Goal: Information Seeking & Learning: Learn about a topic

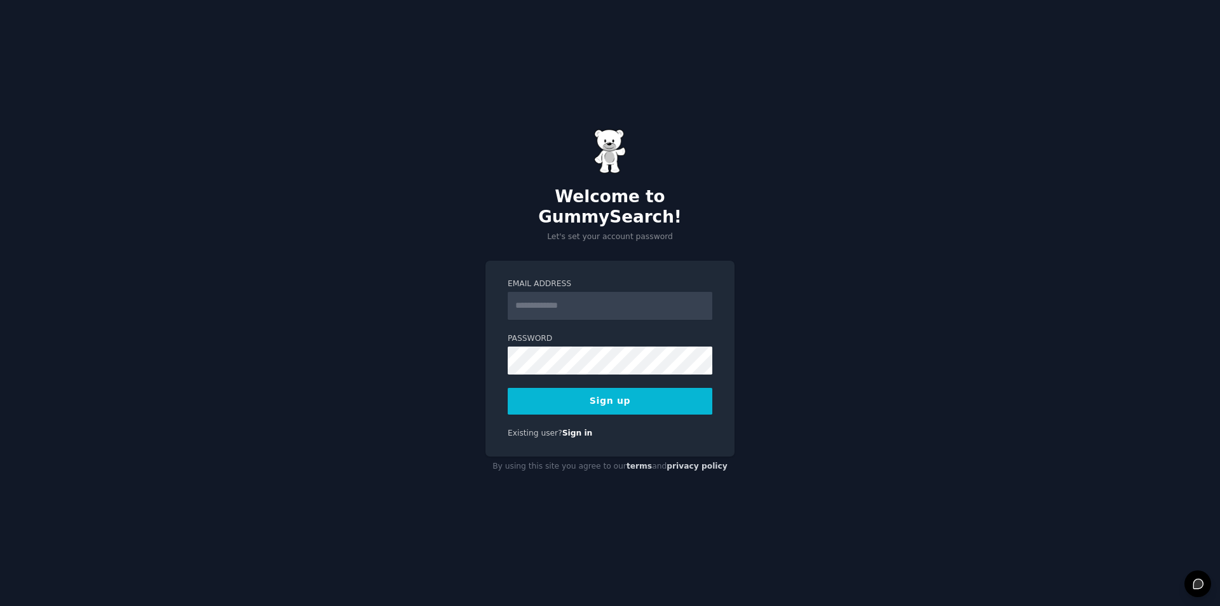
drag, startPoint x: 0, startPoint y: 0, endPoint x: 553, endPoint y: 299, distance: 628.5
click at [553, 299] on input "Email Address" at bounding box center [610, 306] width 205 height 28
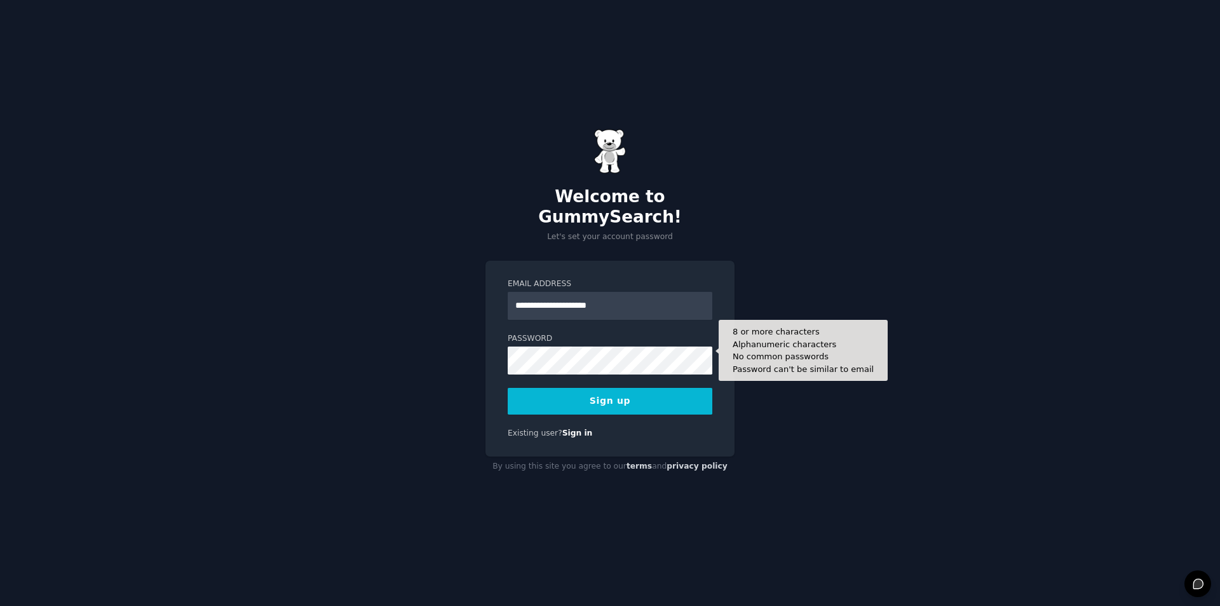
type input "**********"
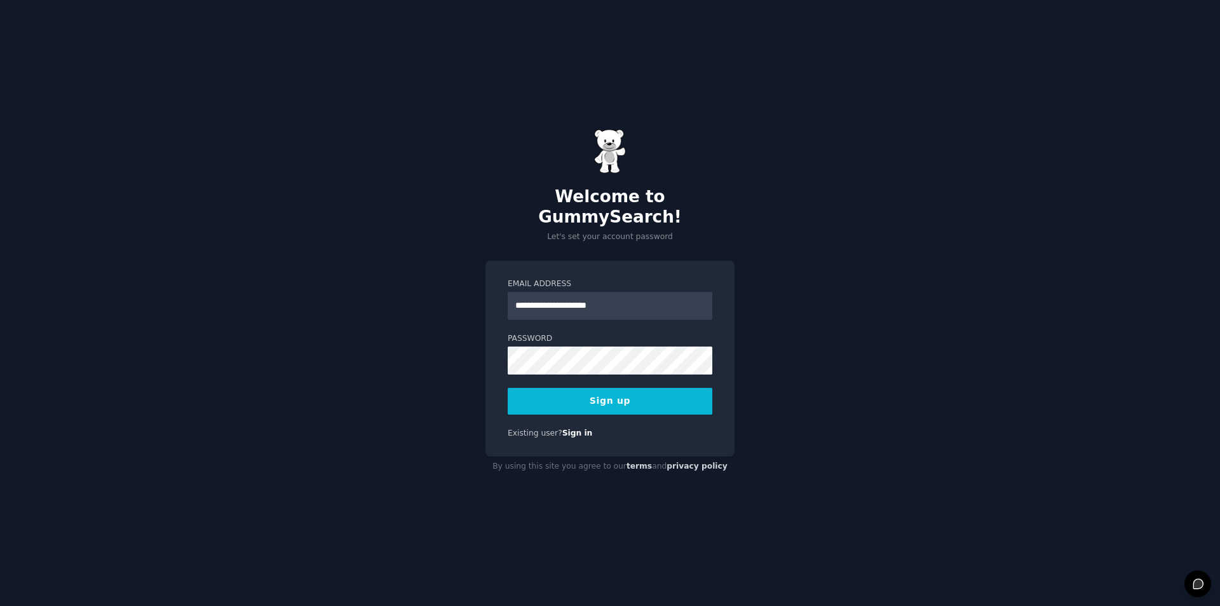
click at [566, 397] on button "Sign up" at bounding box center [610, 401] width 205 height 27
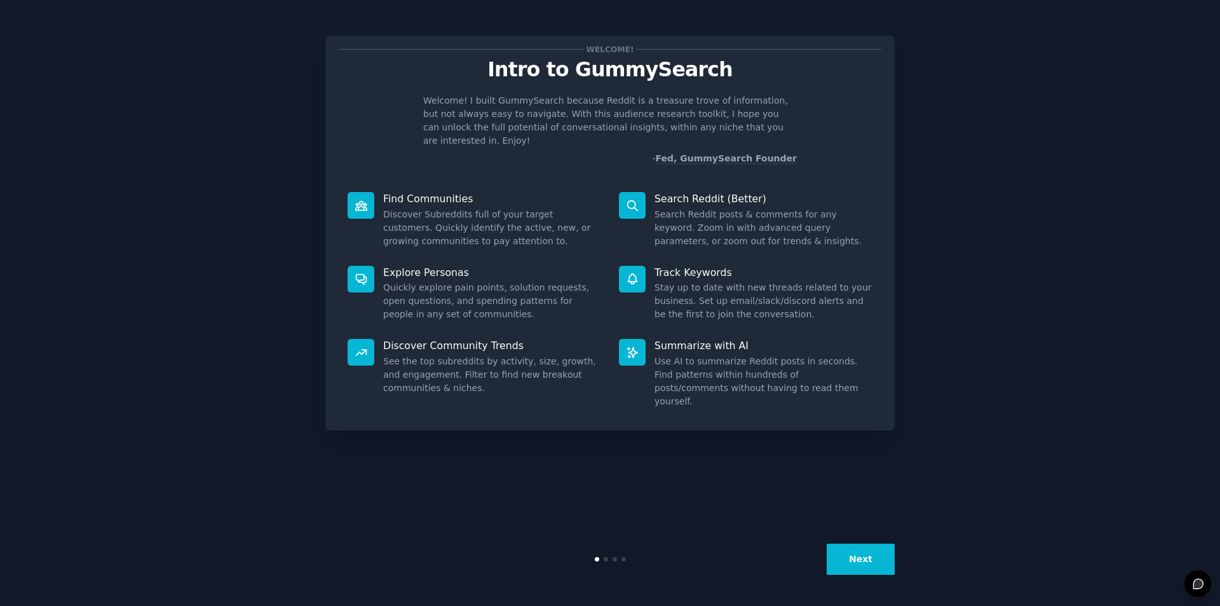
click at [849, 550] on button "Next" at bounding box center [861, 558] width 68 height 31
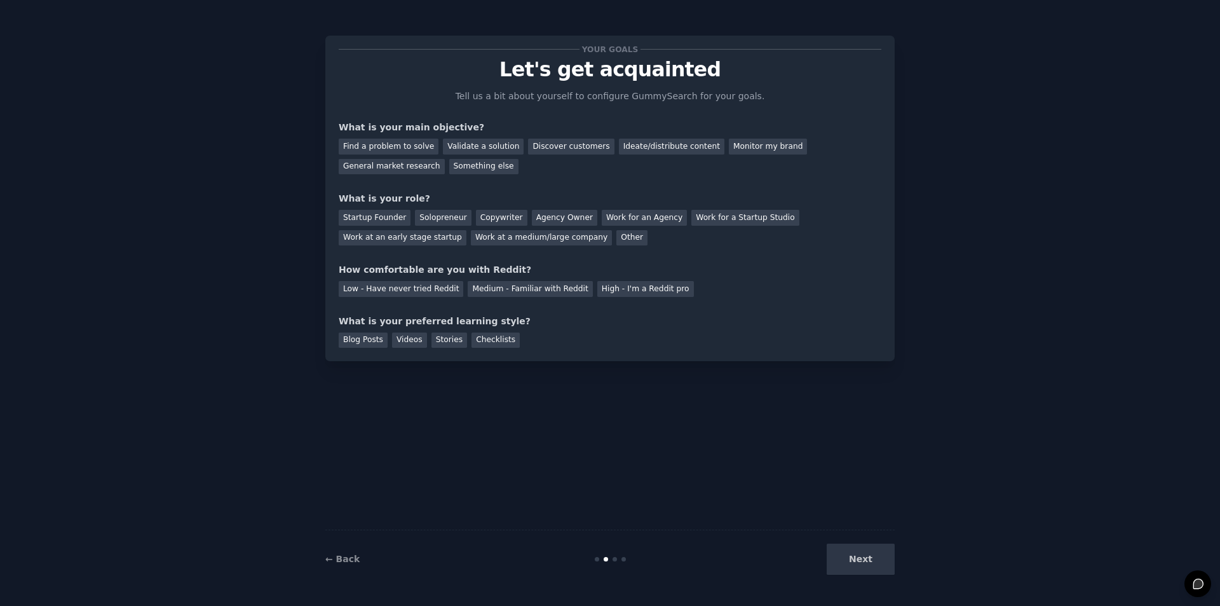
click at [852, 550] on div "Next" at bounding box center [800, 558] width 190 height 31
click at [855, 556] on div "Next" at bounding box center [800, 558] width 190 height 31
click at [861, 562] on div "Next" at bounding box center [800, 558] width 190 height 31
click at [362, 151] on div "Find a problem to solve" at bounding box center [389, 147] width 100 height 16
click at [444, 214] on div "Solopreneur" at bounding box center [443, 218] width 56 height 16
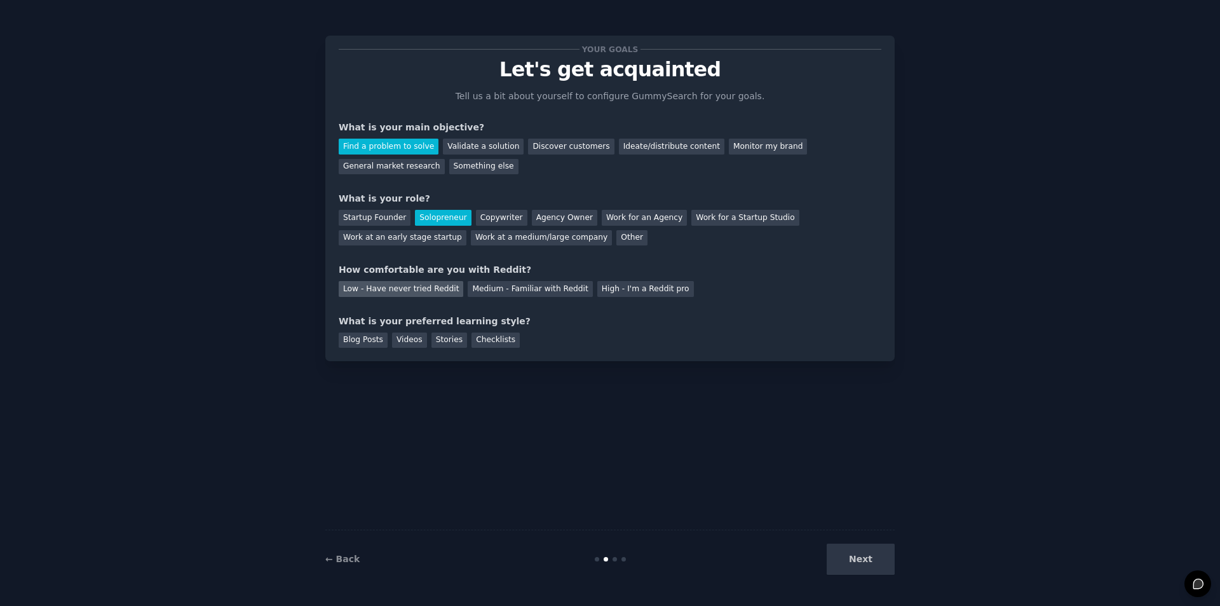
click at [409, 291] on div "Low - Have never tried Reddit" at bounding box center [401, 289] width 125 height 16
click at [405, 343] on div "Videos" at bounding box center [409, 340] width 35 height 16
click at [847, 548] on button "Next" at bounding box center [861, 558] width 68 height 31
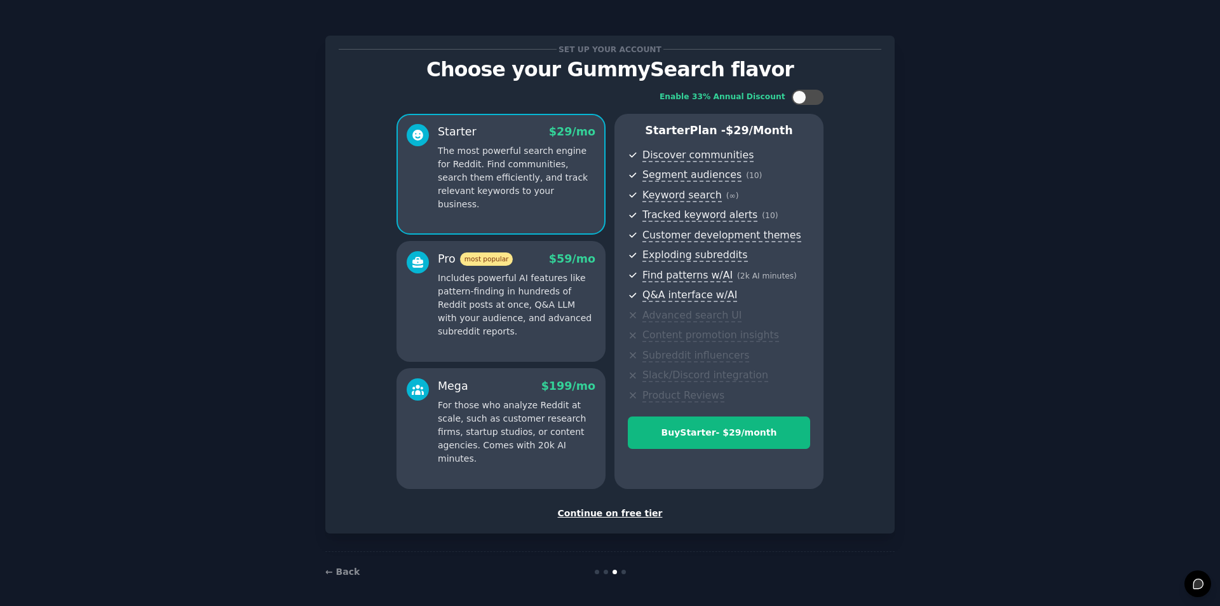
click at [619, 514] on div "Continue on free tier" at bounding box center [610, 513] width 543 height 13
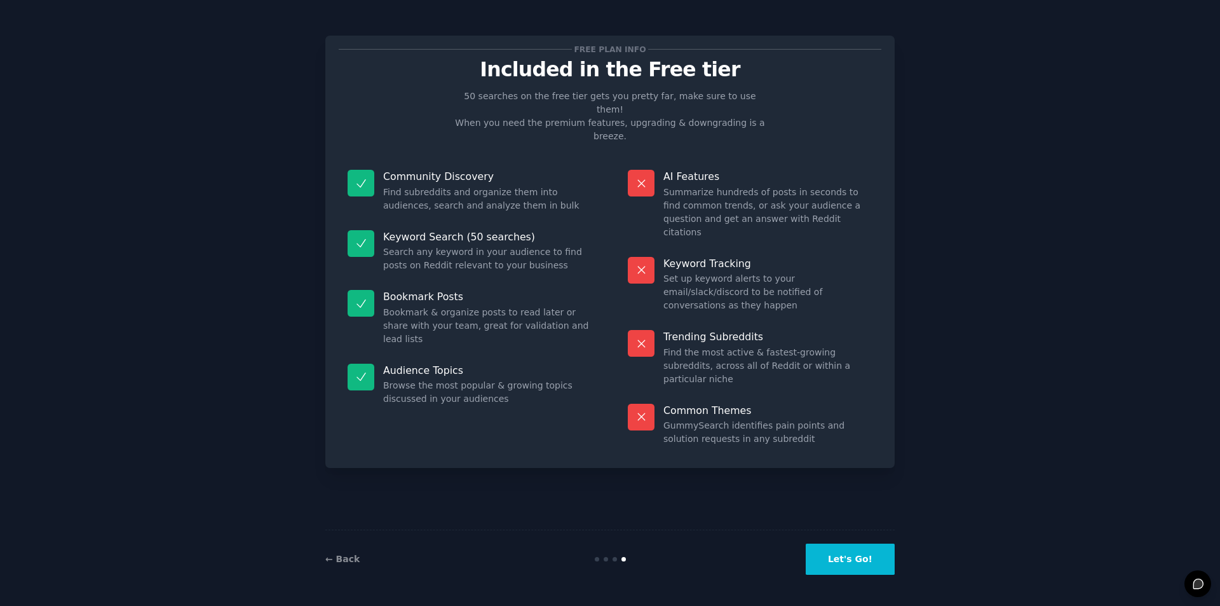
click at [859, 567] on button "Let's Go!" at bounding box center [850, 558] width 89 height 31
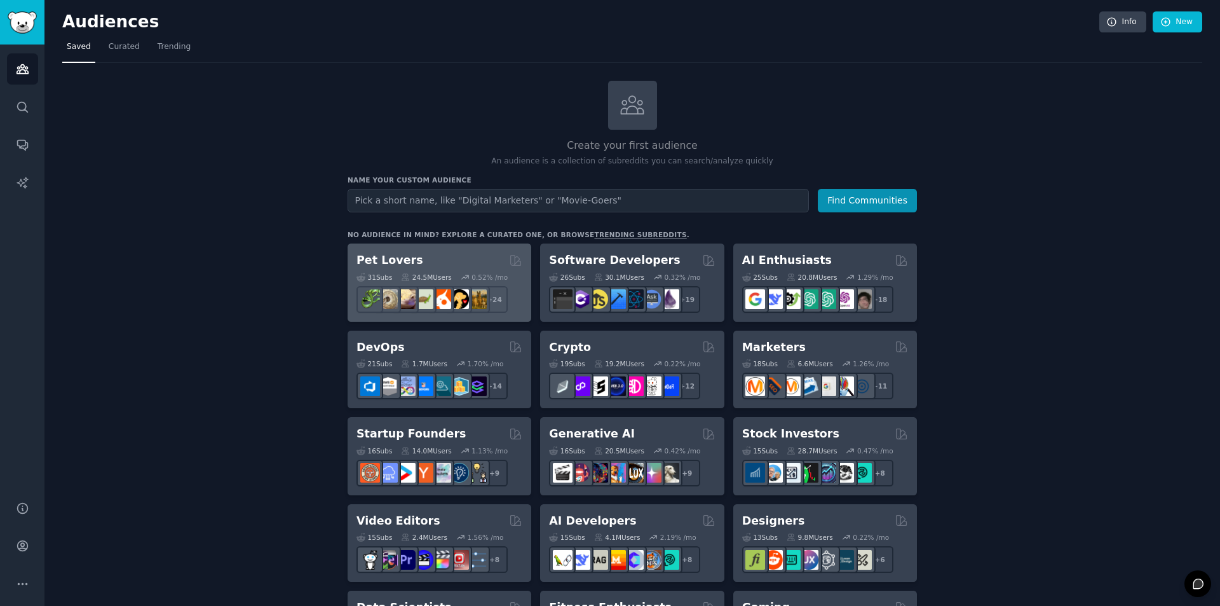
click at [385, 264] on h2 "Pet Lovers" at bounding box center [390, 260] width 67 height 16
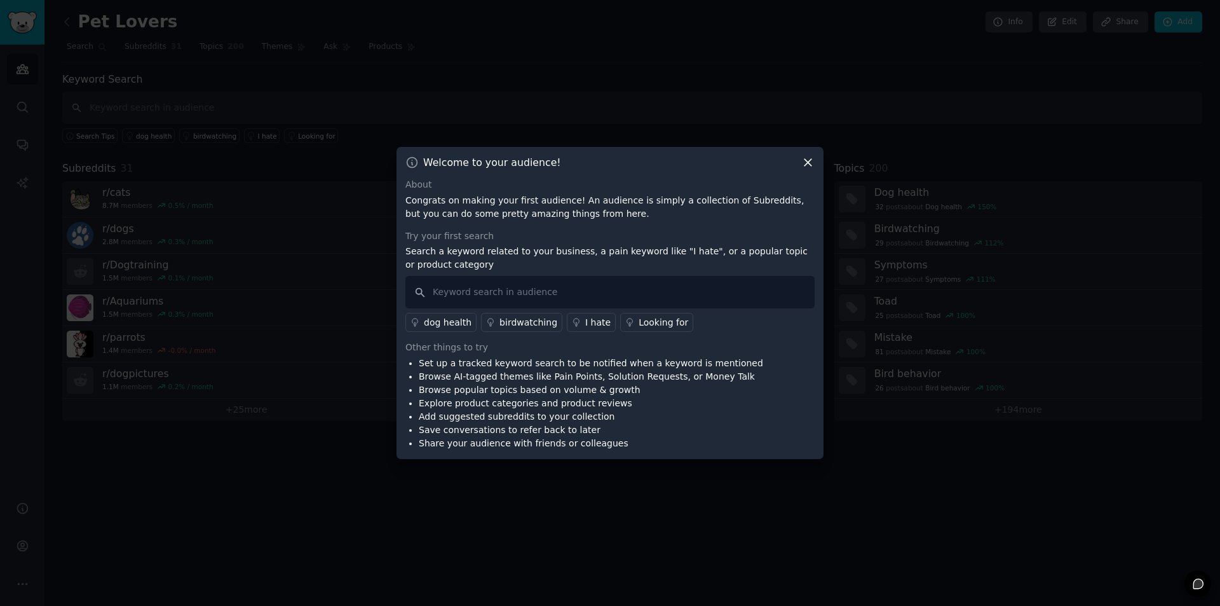
click at [810, 161] on icon at bounding box center [808, 163] width 7 height 7
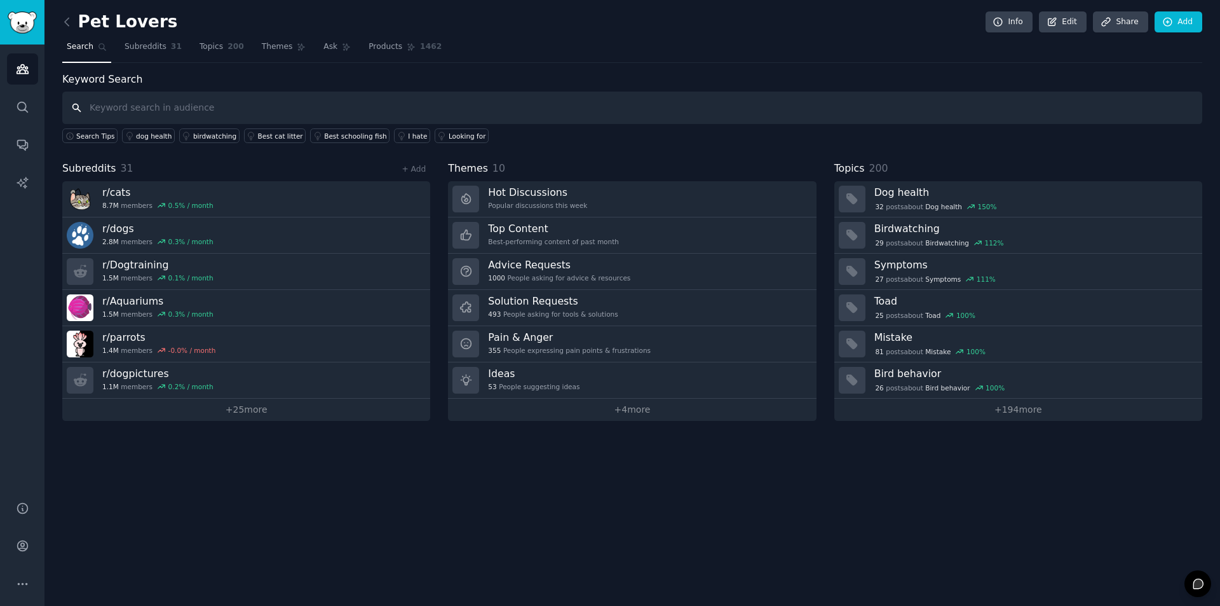
click at [140, 112] on input "text" at bounding box center [632, 108] width 1140 height 32
click at [196, 114] on input "text" at bounding box center [632, 108] width 1140 height 32
type input "l"
click at [71, 22] on icon at bounding box center [66, 21] width 13 height 13
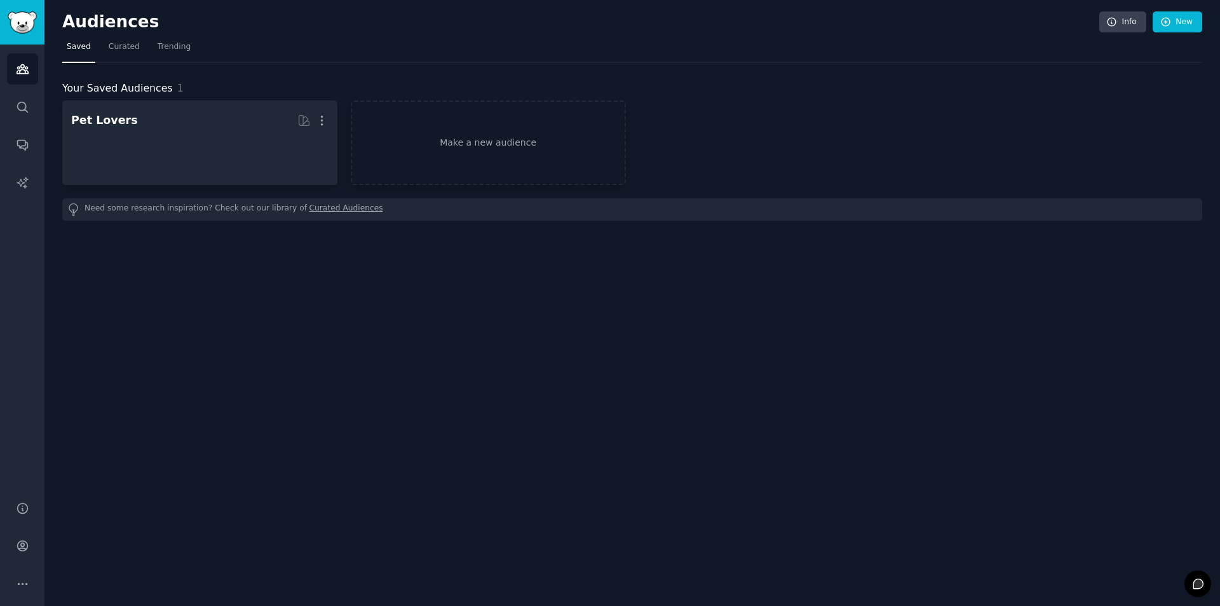
click at [71, 22] on h2 "Audiences" at bounding box center [580, 22] width 1037 height 20
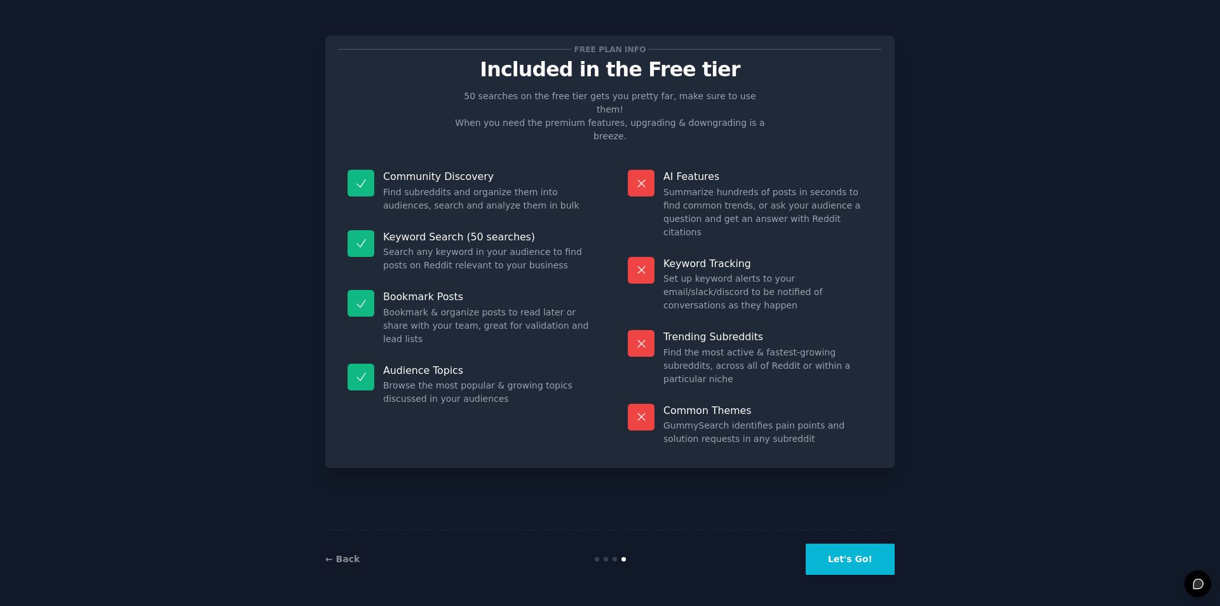
click at [880, 566] on button "Let's Go!" at bounding box center [850, 558] width 89 height 31
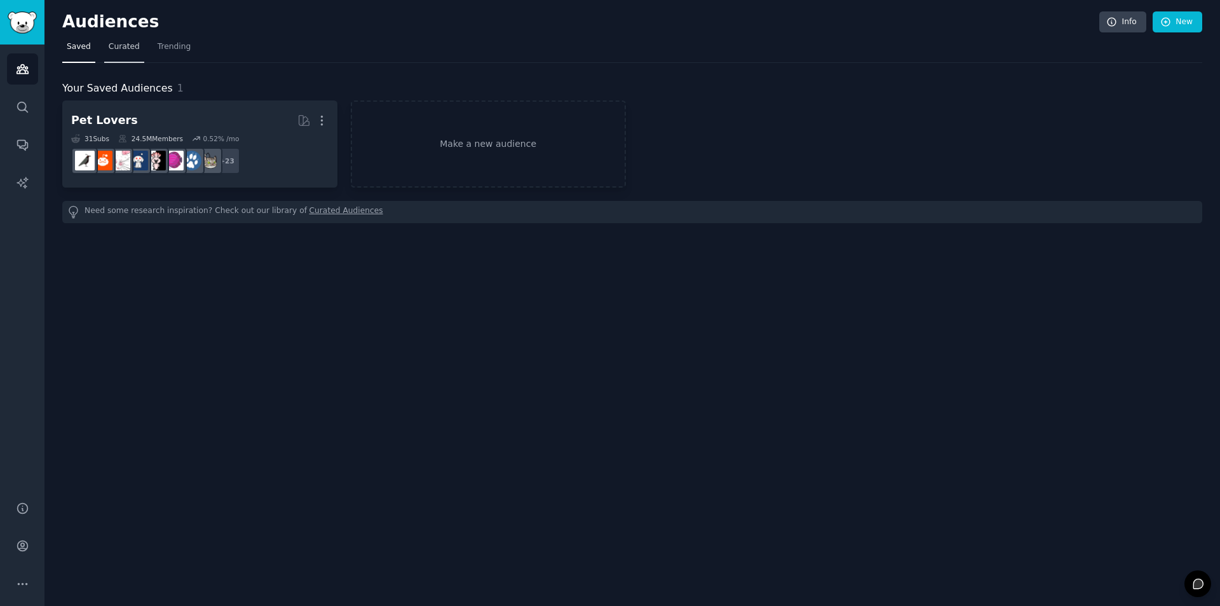
click at [122, 48] on span "Curated" at bounding box center [124, 46] width 31 height 11
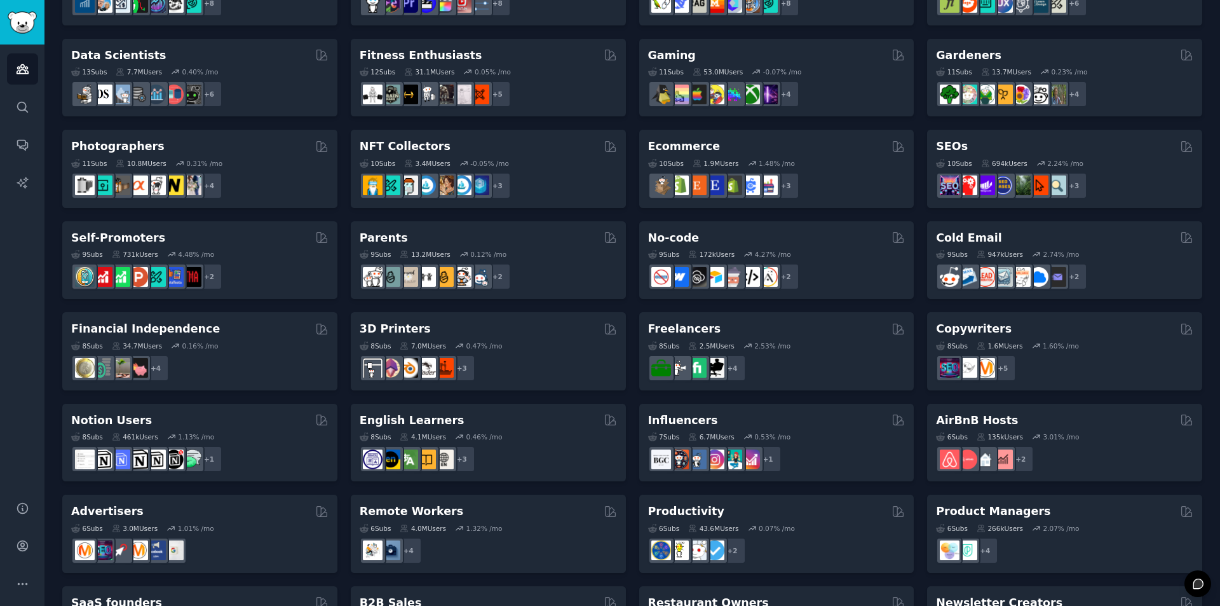
scroll to position [350, 0]
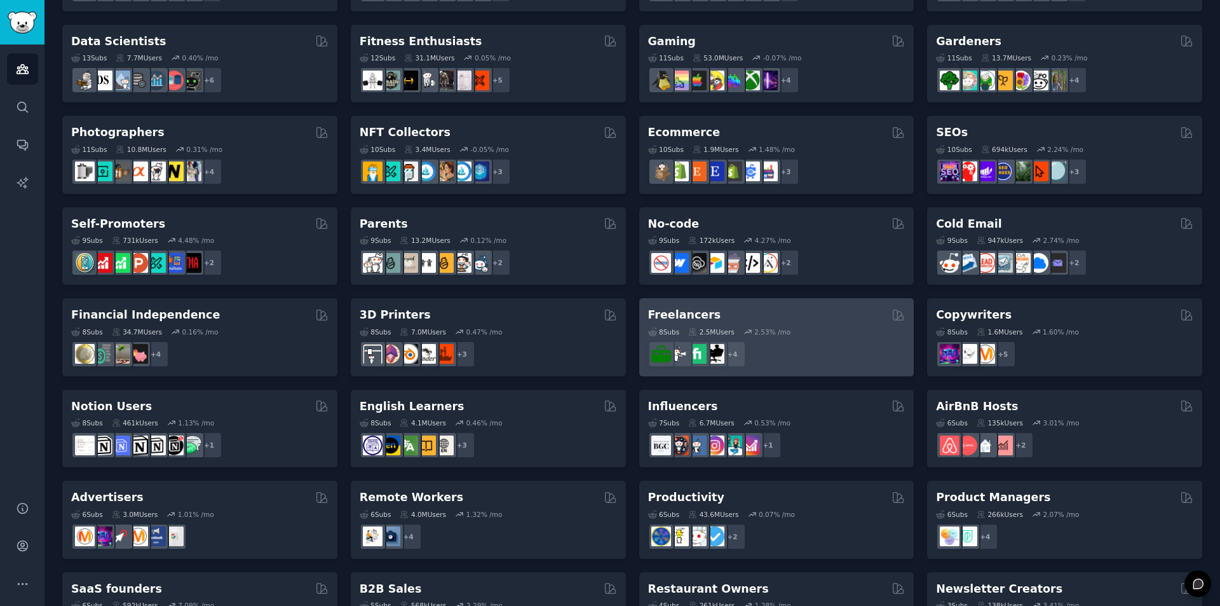
click at [697, 315] on h2 "Freelancers" at bounding box center [684, 315] width 73 height 16
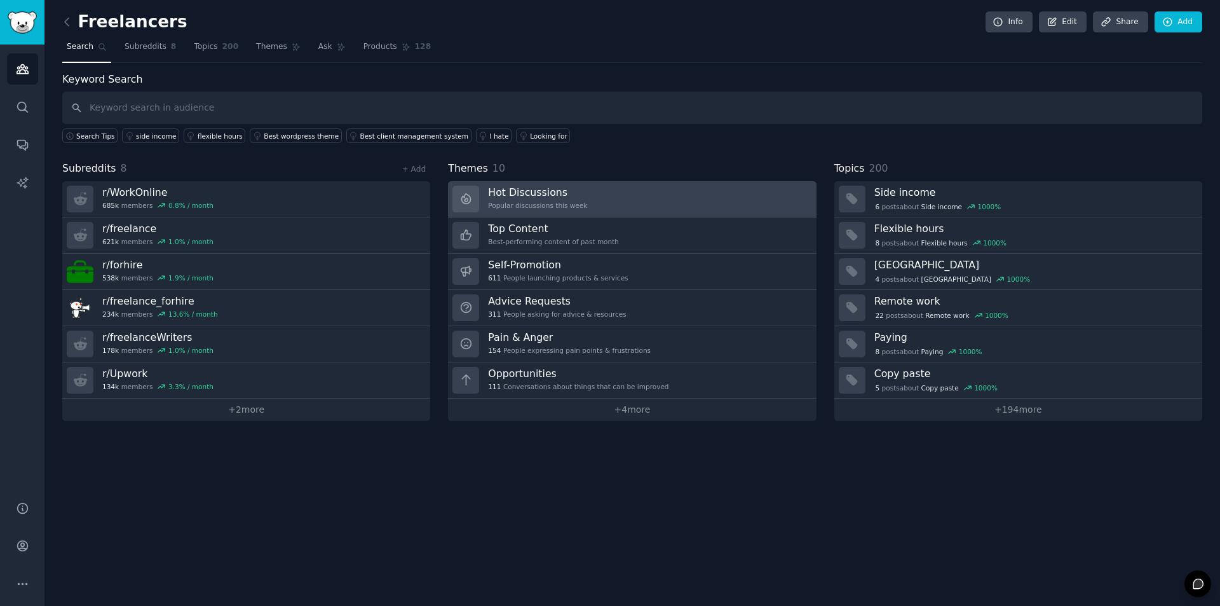
click at [587, 210] on link "Hot Discussions Popular discussions this week" at bounding box center [632, 199] width 368 height 36
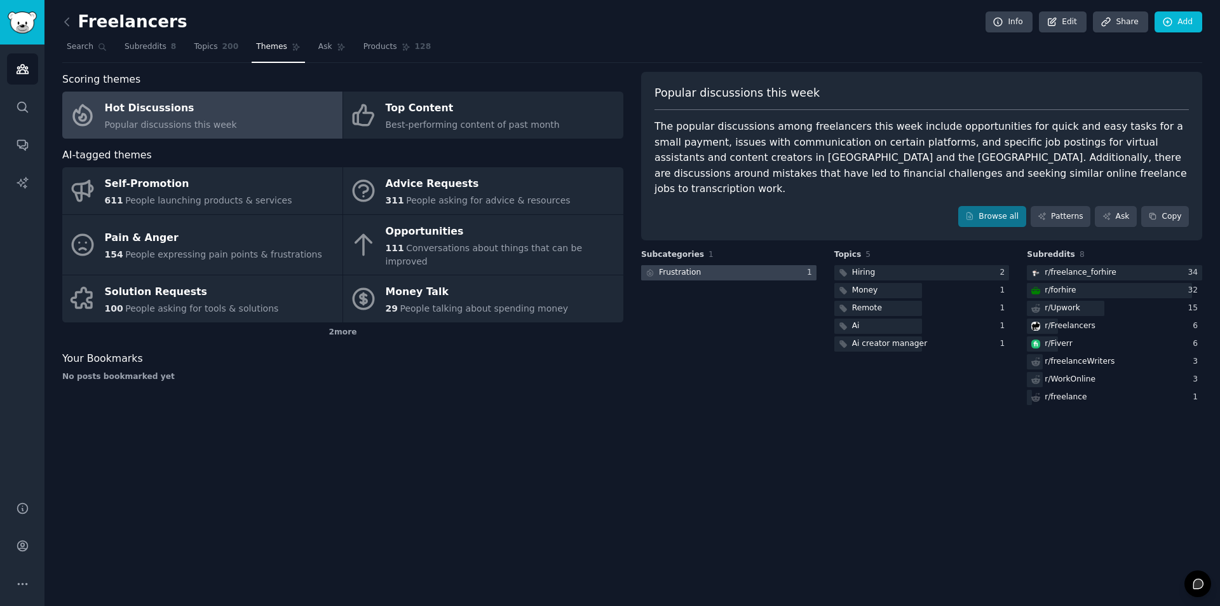
click at [678, 267] on div "Frustration" at bounding box center [680, 272] width 42 height 11
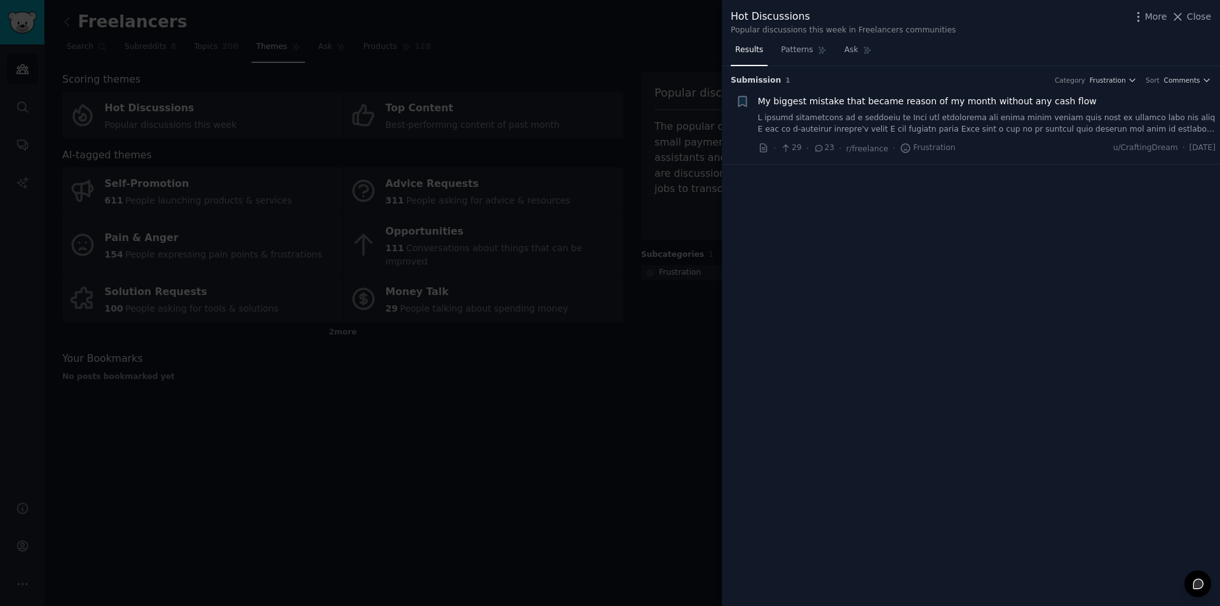
click at [938, 121] on link at bounding box center [987, 123] width 458 height 22
